Goal: Transaction & Acquisition: Purchase product/service

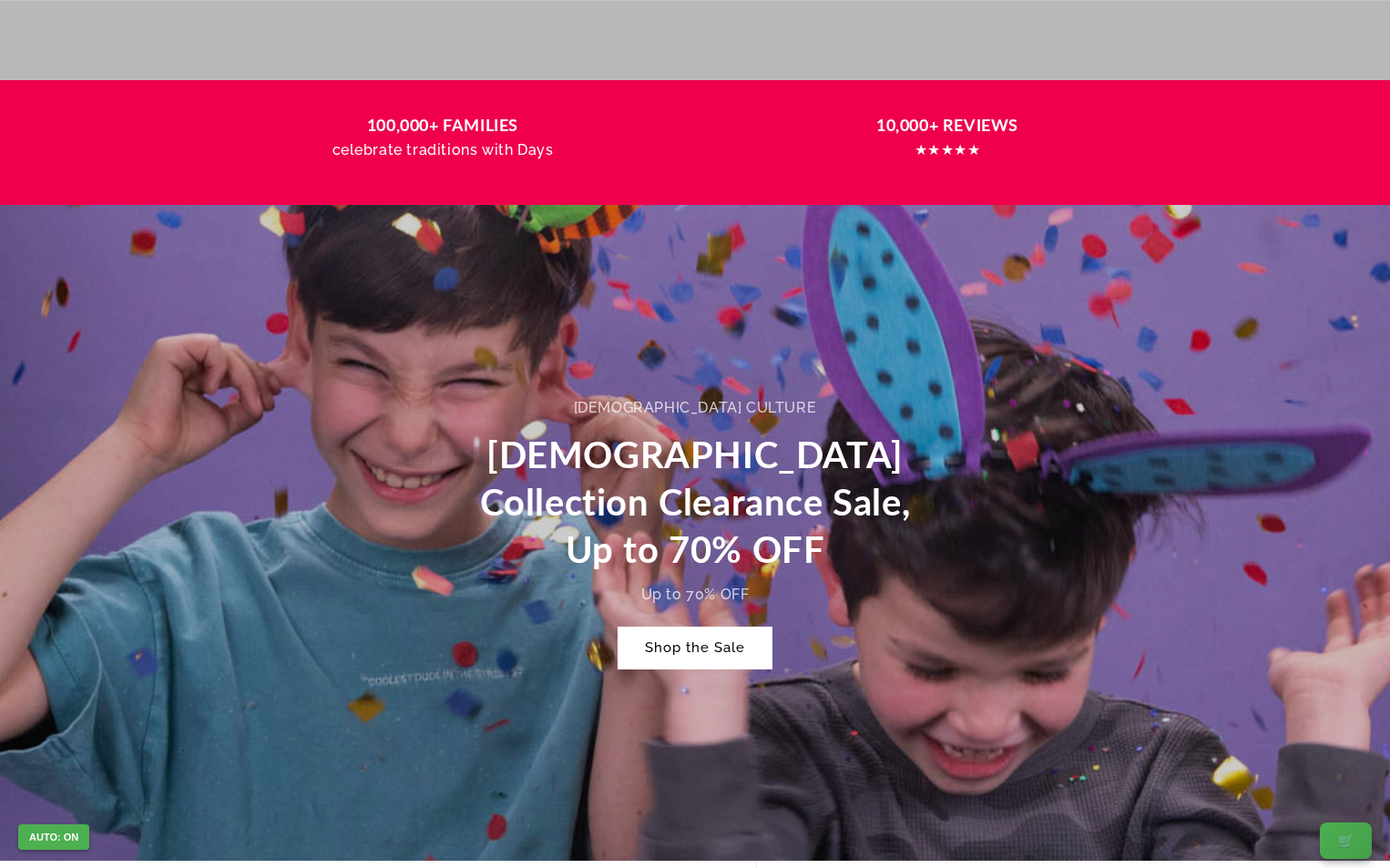
scroll to position [364, 0]
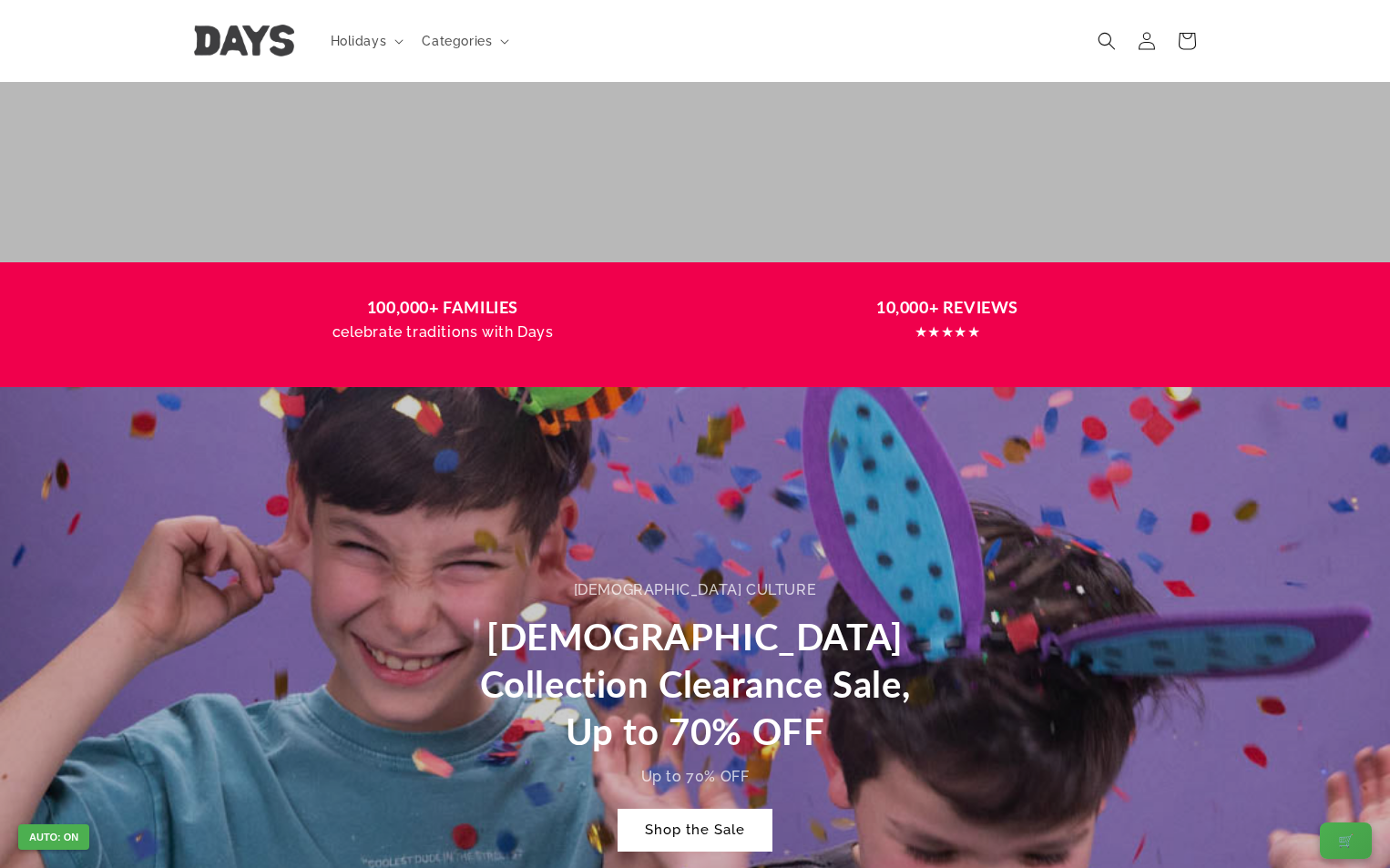
click at [187, 102] on div "We make traditions easy & fun!" at bounding box center [695, 7] width 1093 height 509
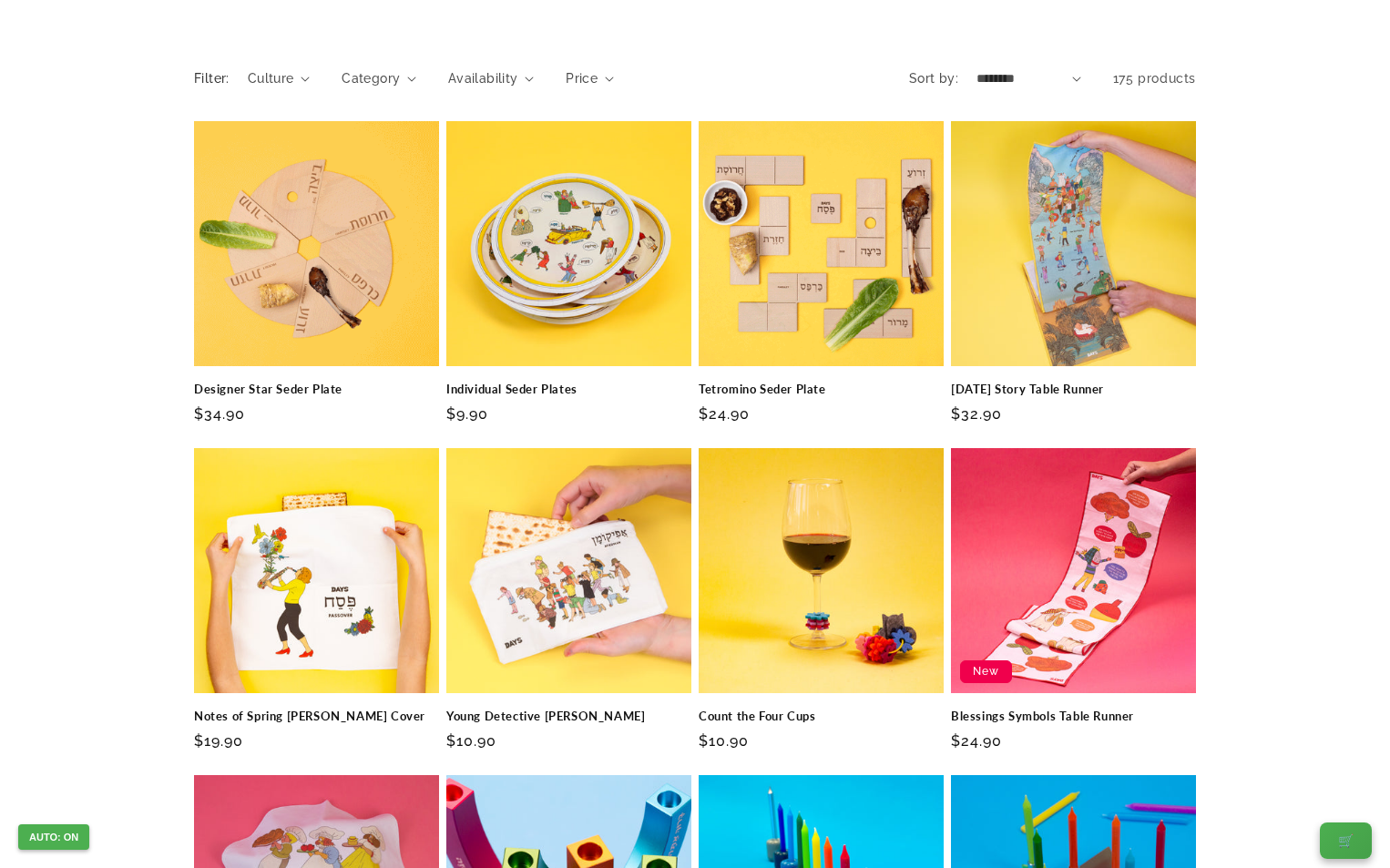
scroll to position [182, 0]
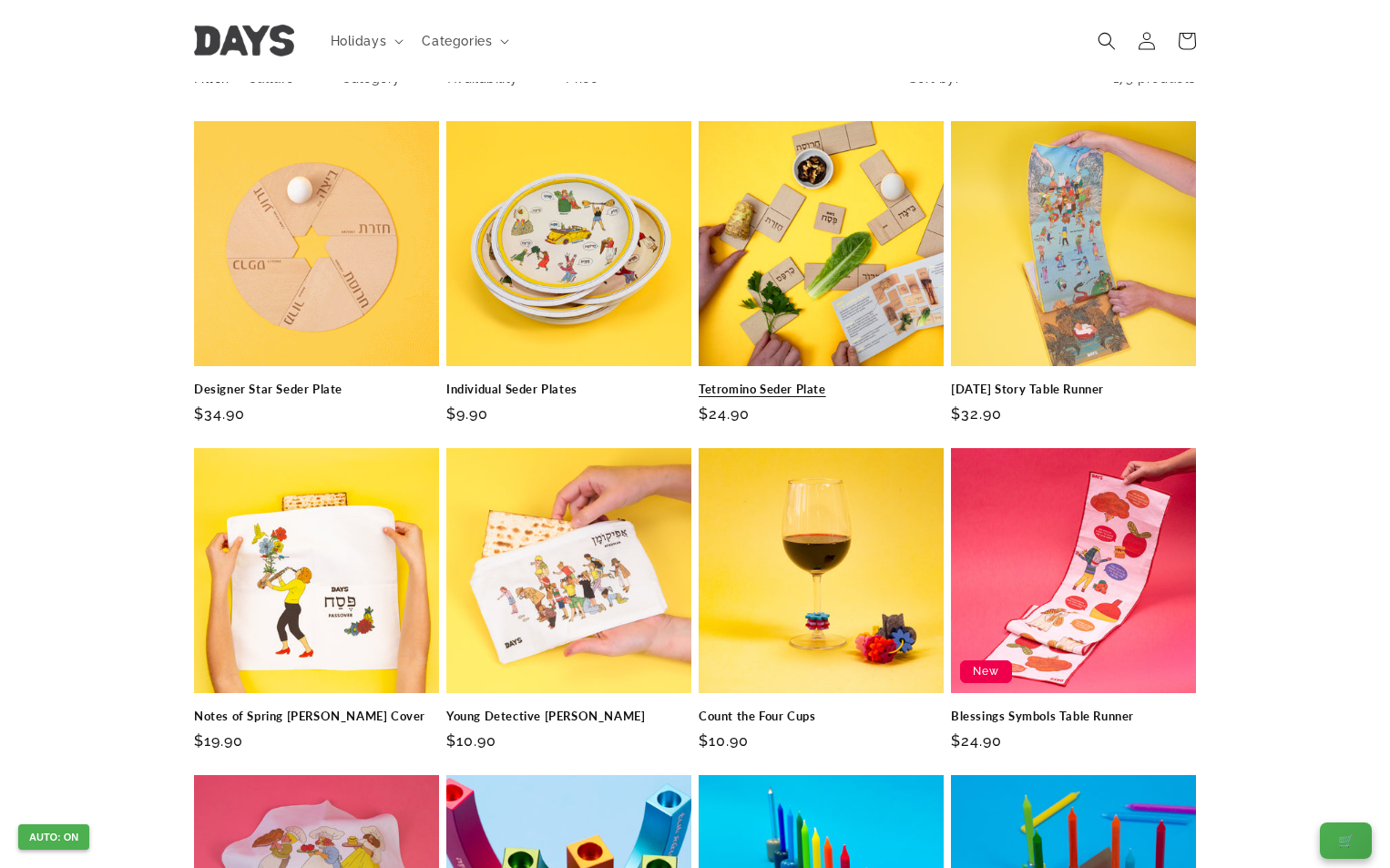
click at [877, 381] on link "Tetromino Seder Plate" at bounding box center [821, 389] width 245 height 15
